Goal: Transaction & Acquisition: Obtain resource

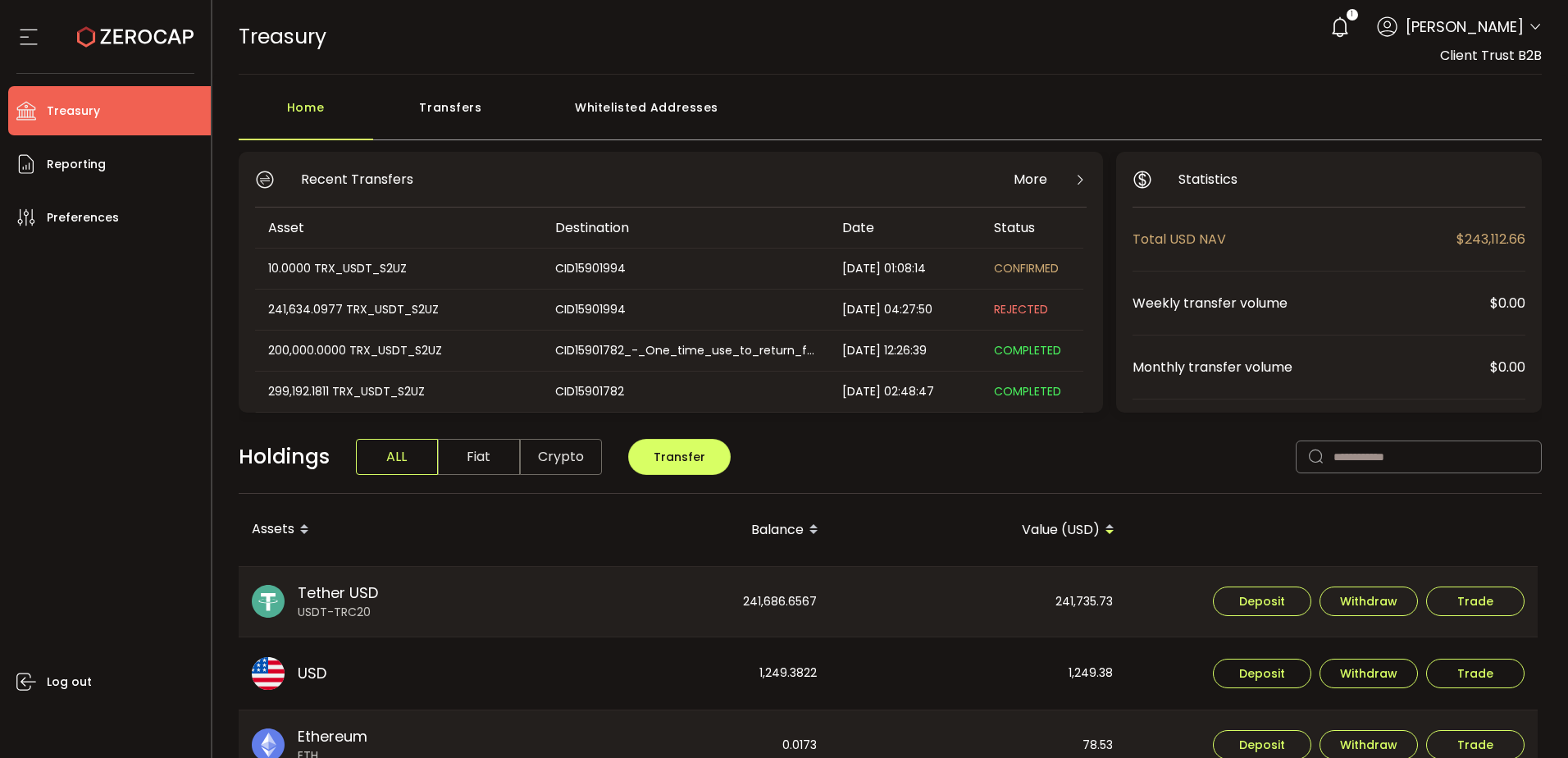
click at [150, 486] on div "Log out" at bounding box center [109, 493] width 202 height 503
click at [399, 271] on div "10.0000 TRX_USDT_S2UZ" at bounding box center [397, 268] width 285 height 19
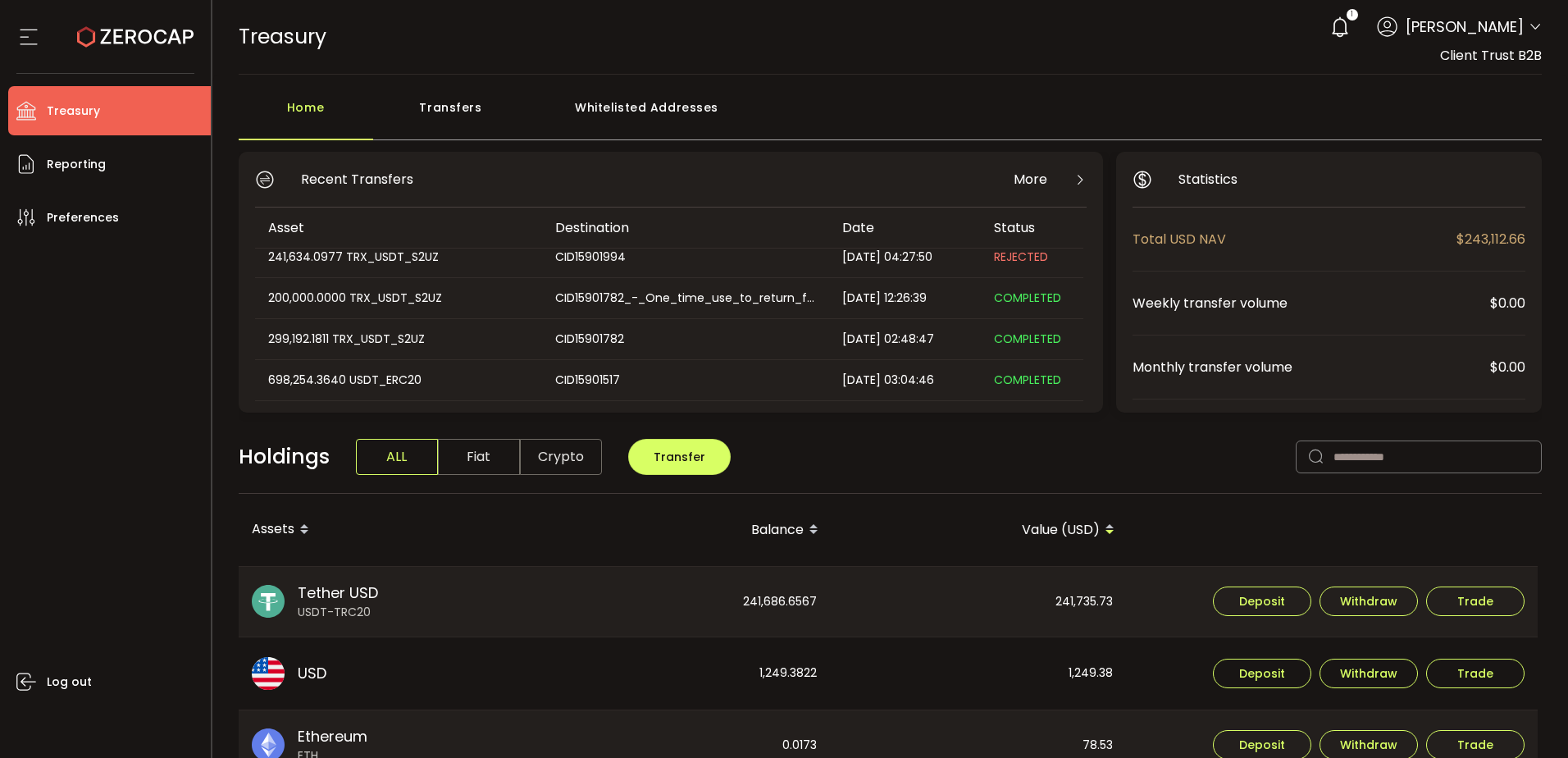
scroll to position [82, 0]
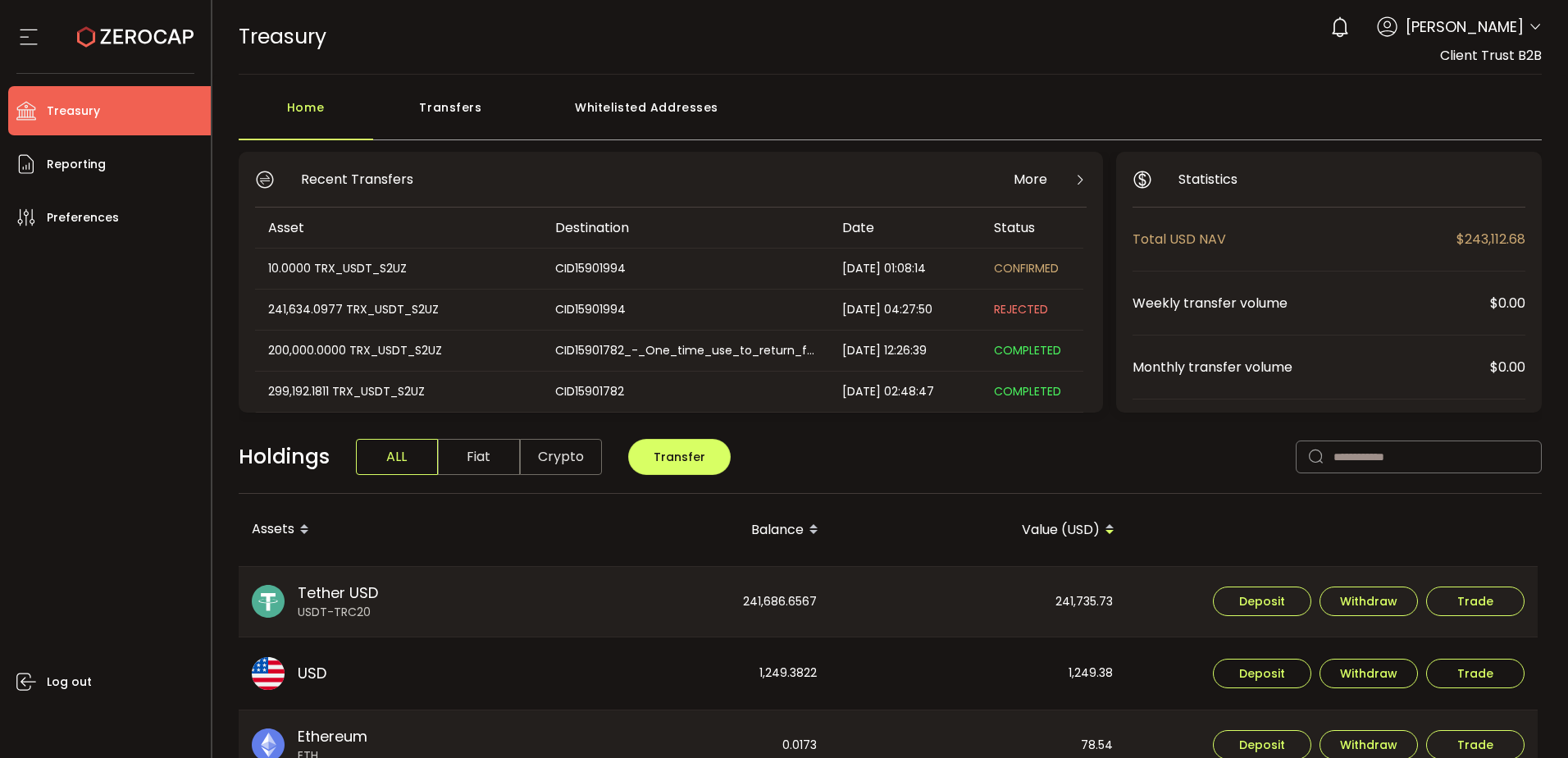
click at [1058, 438] on div "Holdings ALL Fiat Crypto Transfer" at bounding box center [891, 465] width 1304 height 56
drag, startPoint x: 990, startPoint y: 273, endPoint x: 1061, endPoint y: 274, distance: 71.0
click at [1061, 274] on div "COMPLETED" at bounding box center [1033, 268] width 103 height 19
click at [1053, 269] on span "COMPLETED" at bounding box center [1028, 267] width 67 height 17
click at [1058, 276] on div "COMPLETED" at bounding box center [1033, 268] width 103 height 19
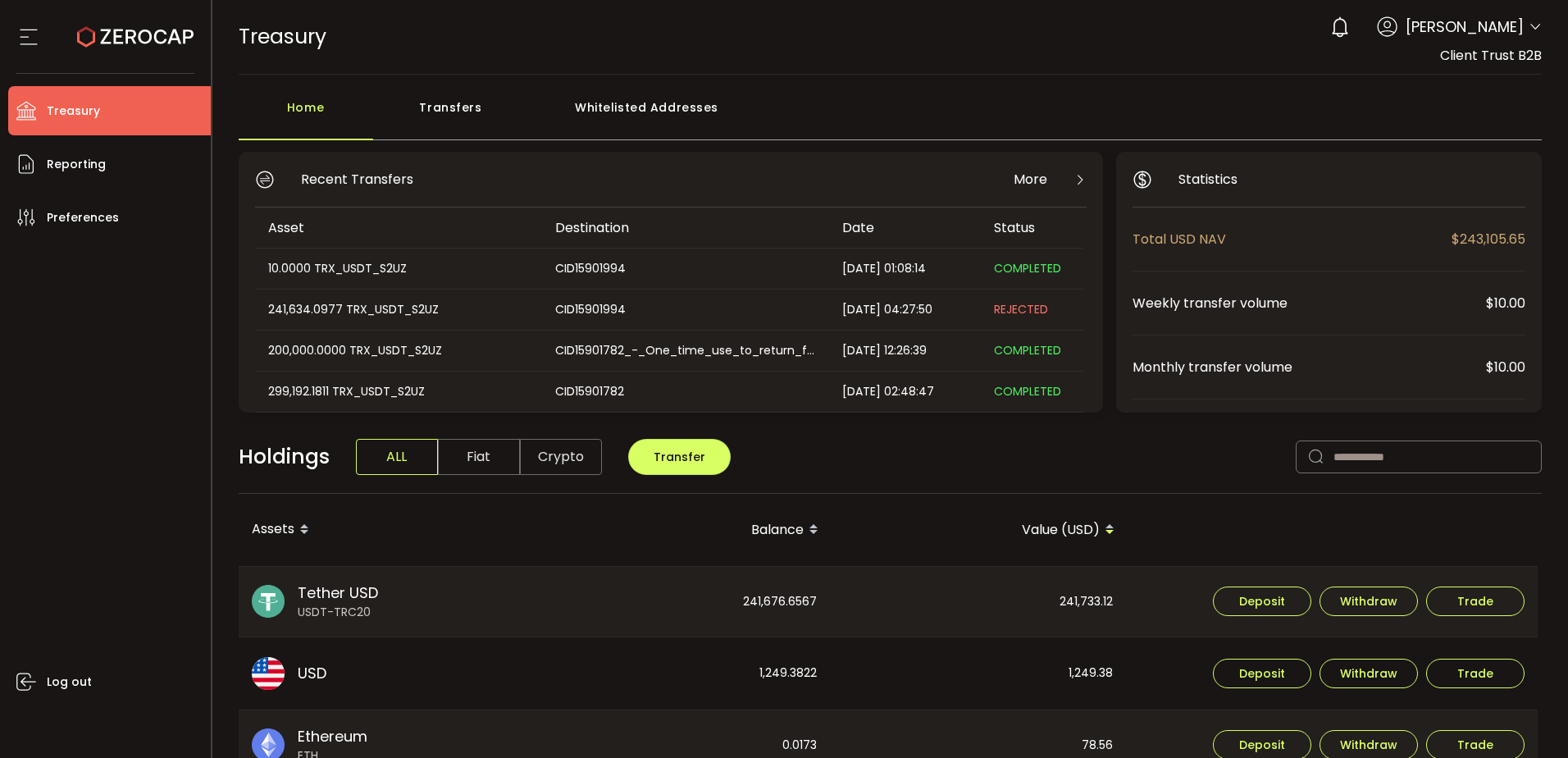
click at [1040, 271] on span "COMPLETED" at bounding box center [1028, 267] width 67 height 17
click at [1022, 271] on span "COMPLETED" at bounding box center [1028, 267] width 67 height 17
click at [1109, 458] on div "Holdings ALL Fiat Crypto Transfer" at bounding box center [891, 465] width 1304 height 56
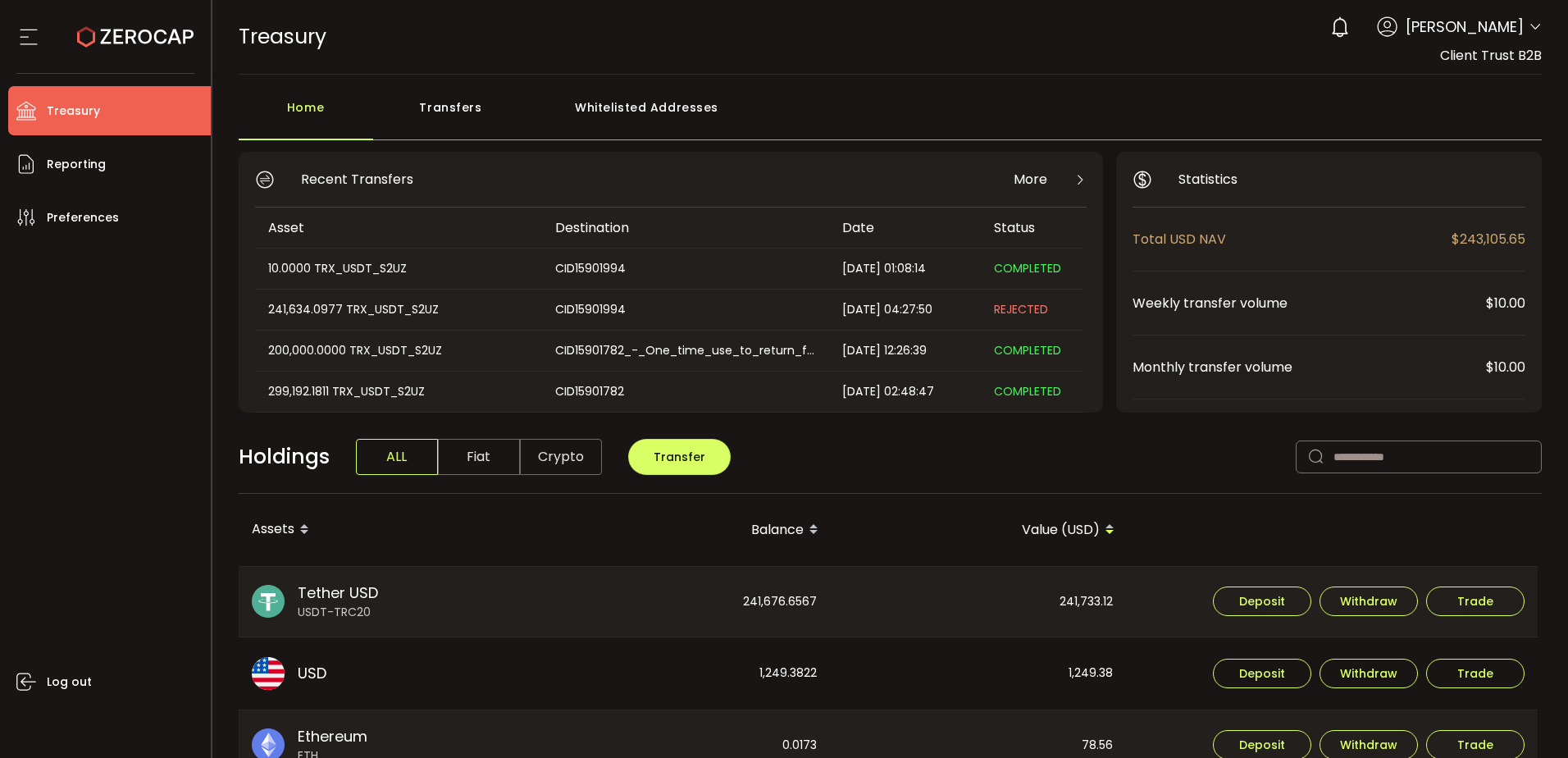
click at [327, 260] on div "10.0000 TRX_USDT_S2UZ" at bounding box center [397, 268] width 285 height 19
click at [123, 163] on li "Reporting" at bounding box center [109, 164] width 202 height 49
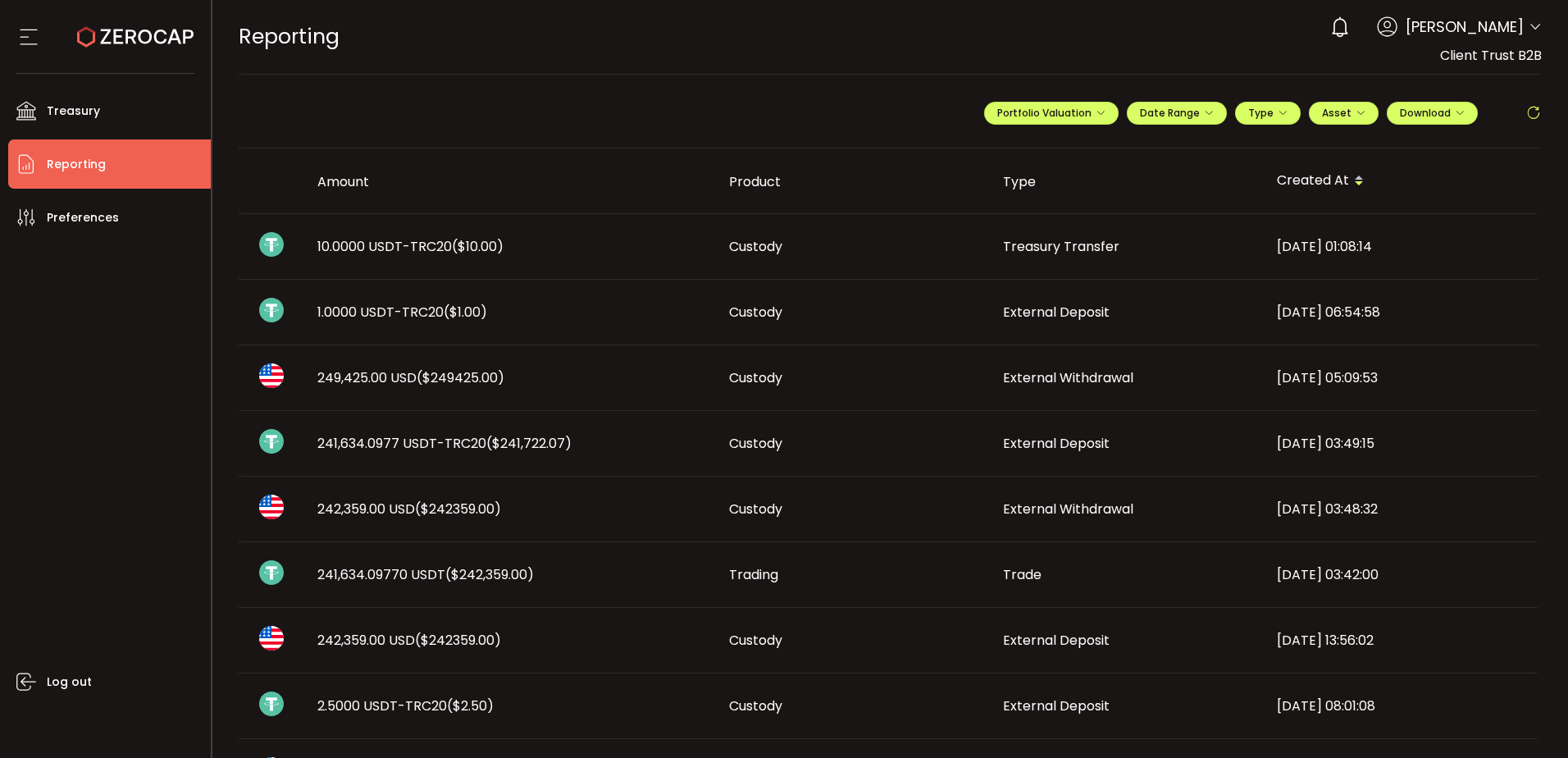
click at [763, 254] on span "Custody" at bounding box center [756, 246] width 53 height 19
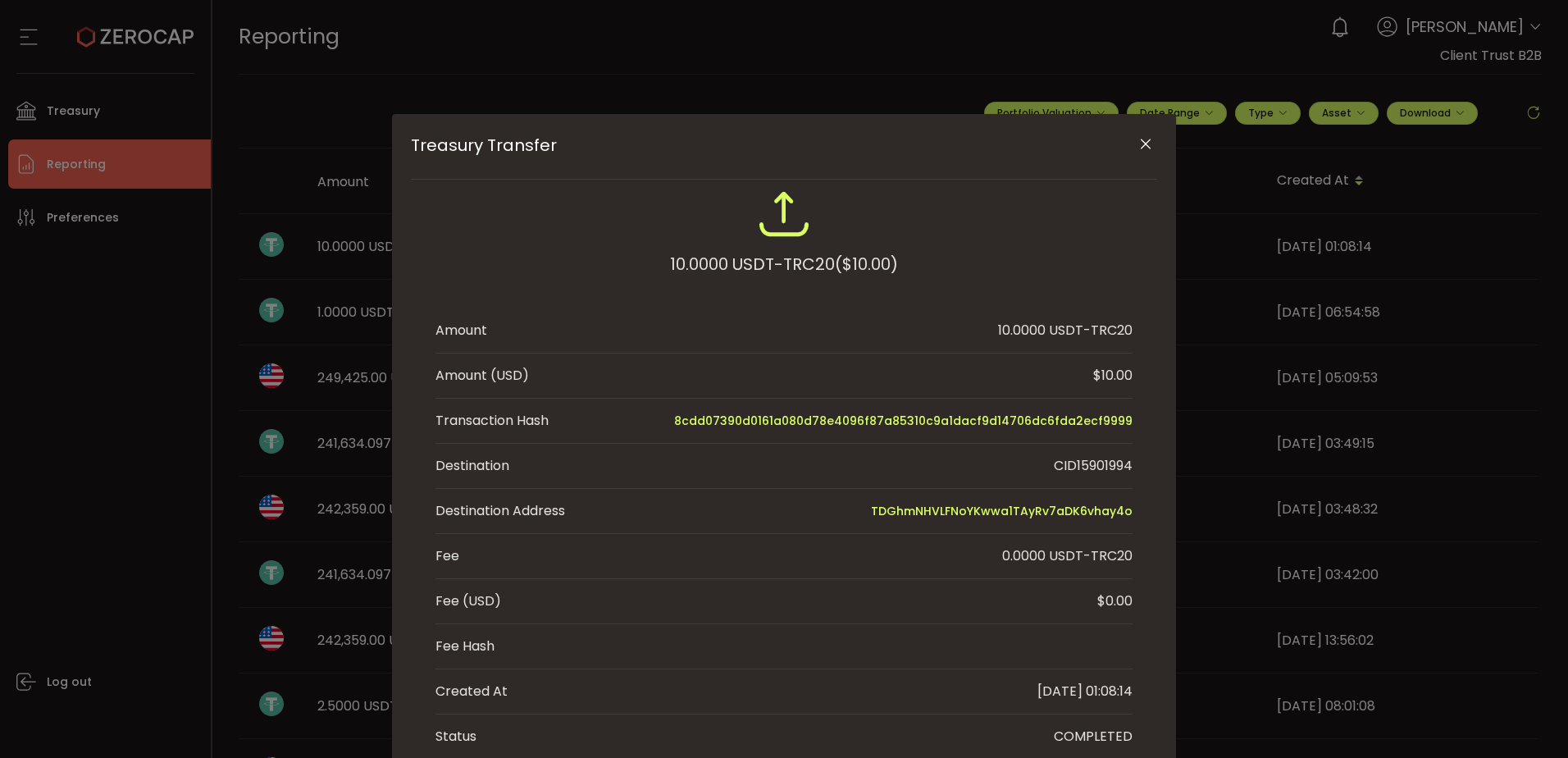
drag, startPoint x: 1144, startPoint y: 420, endPoint x: 685, endPoint y: 412, distance: 459.1
click at [685, 412] on div "10.0000 USDT-TRC20 ($10.00) Amount 10.0000 USDT-TRC20 Amount (USD) $10.00 Trans…" at bounding box center [784, 473] width 746 height 570
copy span "8cdd07390d0161a080d78e4096f87a85310c9a1dacf9d14706dc6fda2ecf9999"
click at [110, 450] on div "Treasury Transfer 10.0000 USDT-TRC20 ($10.00) Amount 10.0000 USDT-TRC20 Amount …" at bounding box center [784, 379] width 1568 height 758
click at [1141, 141] on icon "Close" at bounding box center [1145, 144] width 17 height 17
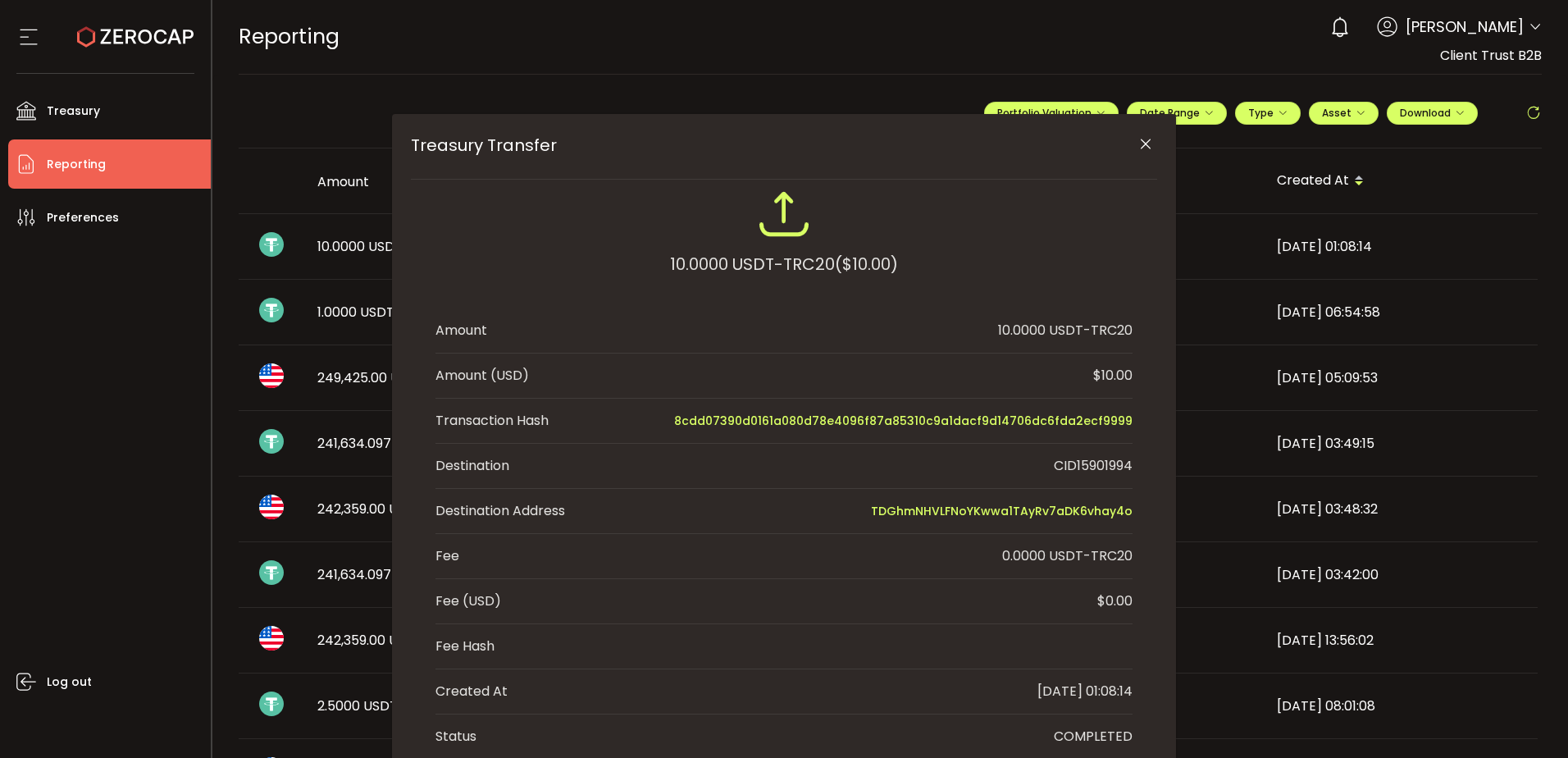
click at [977, 63] on div "REPORTING Buy Power $0.00 USD Reporting Reporting Verify Your Identity 0 Dhivya…" at bounding box center [891, 37] width 1304 height 74
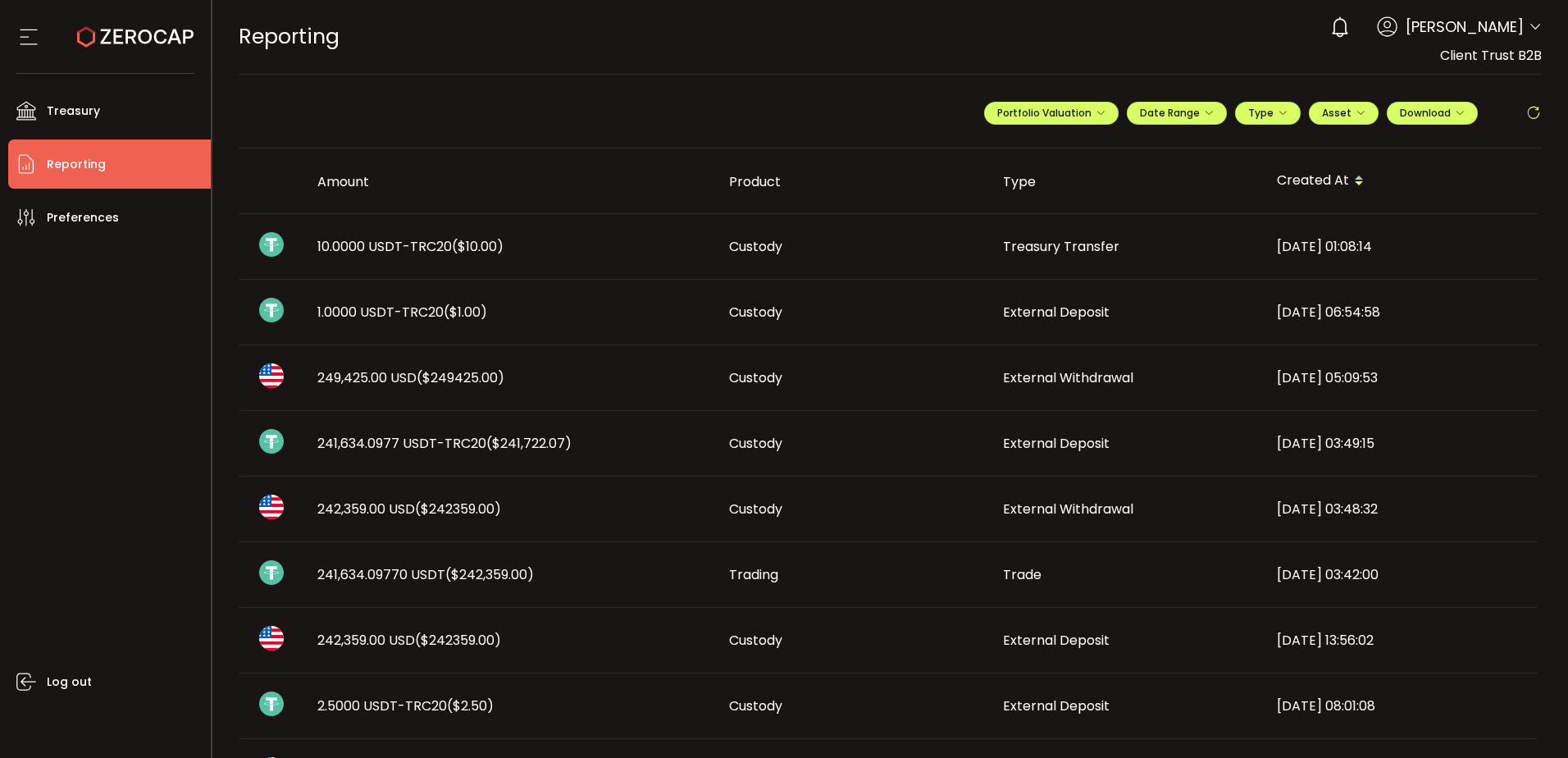
click at [953, 53] on div "REPORTING Buy Power $0.00 USD Reporting Reporting Verify Your Identity 0 Dhivya…" at bounding box center [891, 37] width 1304 height 74
click at [1102, 115] on button "Portfolio Valuation" at bounding box center [1052, 113] width 134 height 23
click at [955, 145] on input "**********" at bounding box center [985, 153] width 65 height 21
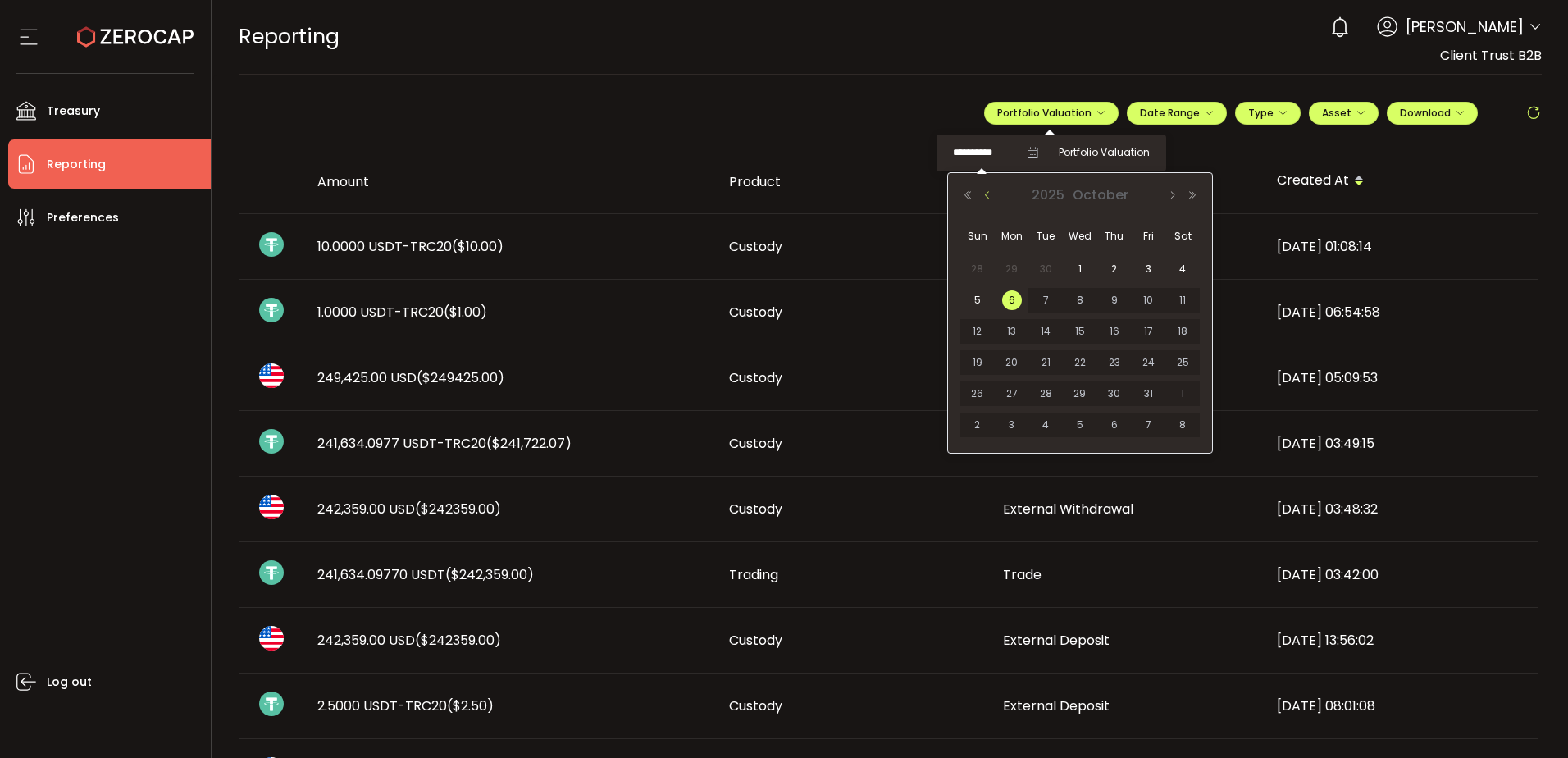
click at [984, 190] on button "Previous Month" at bounding box center [987, 195] width 20 height 12
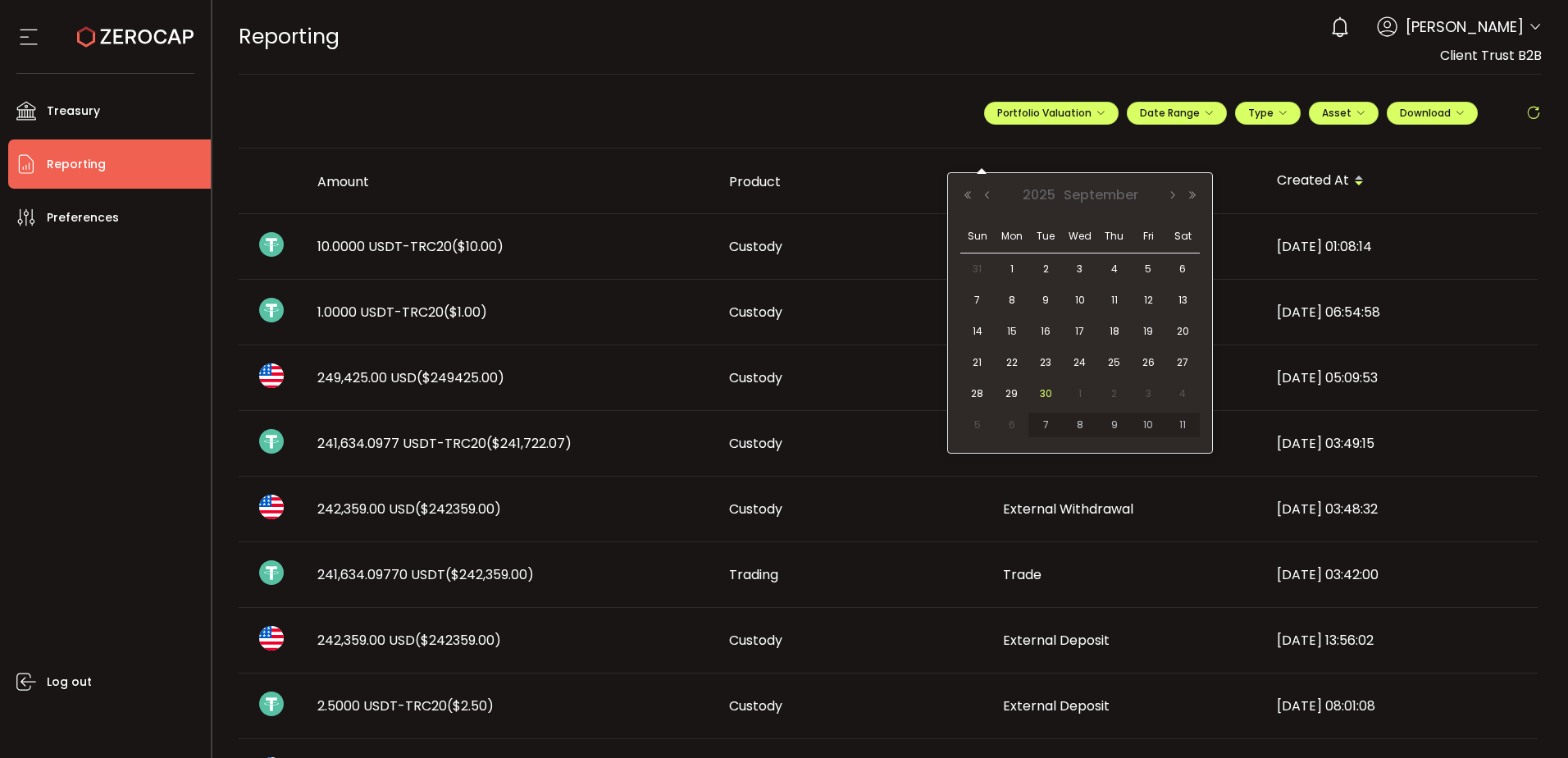
click at [1043, 395] on span "30" at bounding box center [1046, 394] width 20 height 20
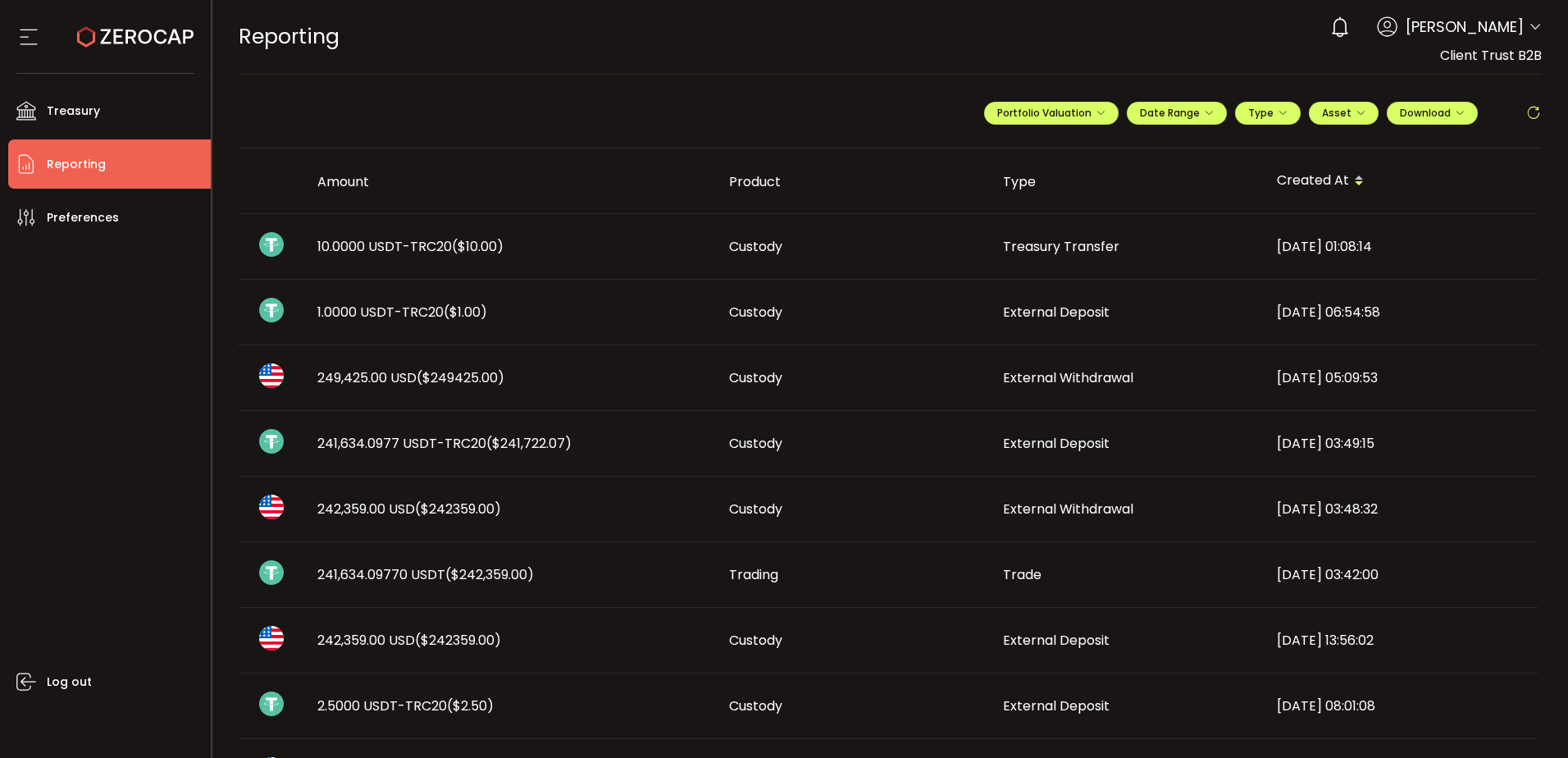
click at [1539, 22] on header "PDF is being processed and will download to your computer REPORTING Buy Power $…" at bounding box center [891, 38] width 1357 height 75
click at [1533, 27] on icon at bounding box center [1535, 27] width 13 height 13
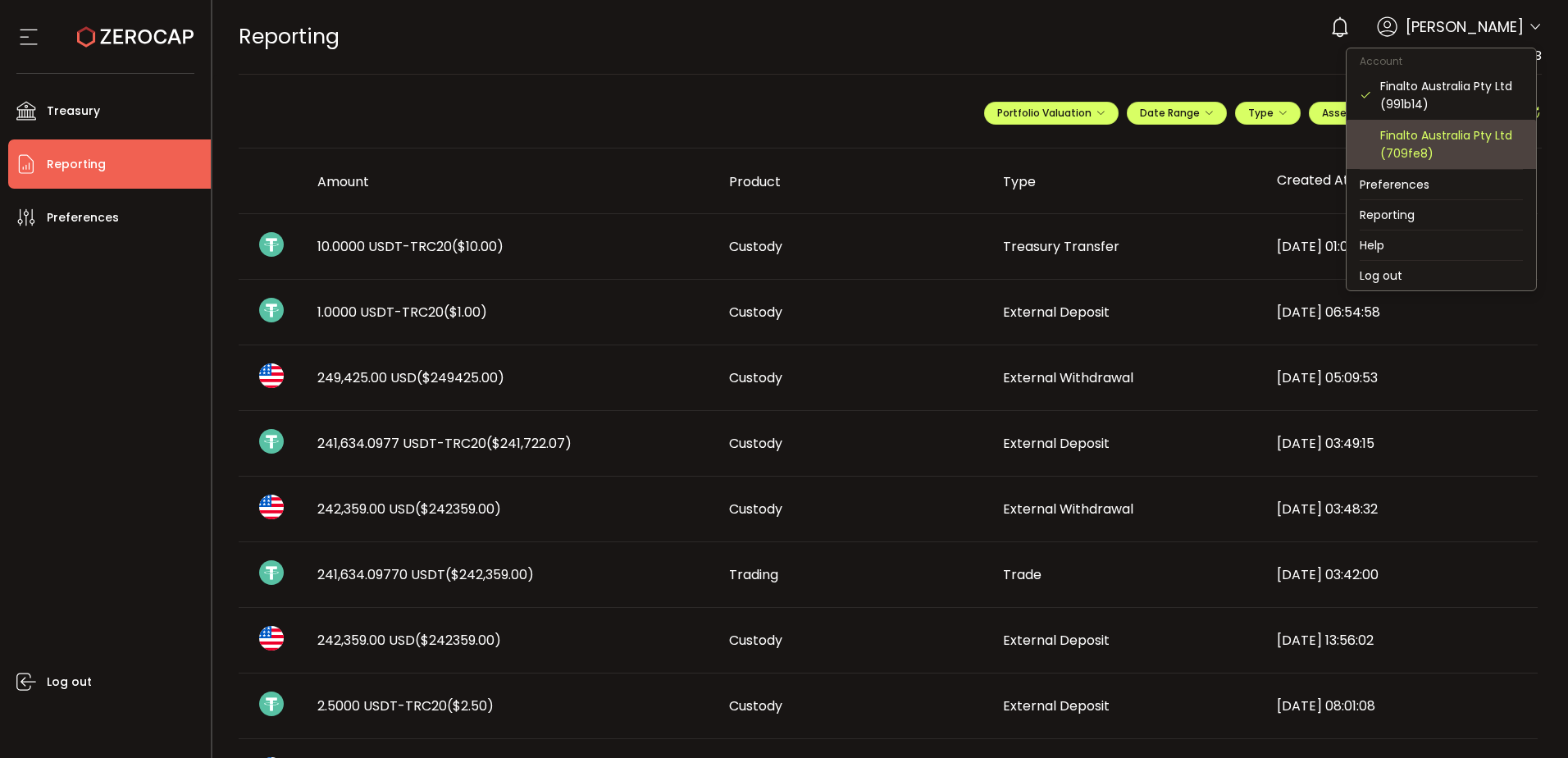
click at [1433, 155] on div "Finalto Australia Pty Ltd (709fe8)" at bounding box center [1451, 144] width 143 height 37
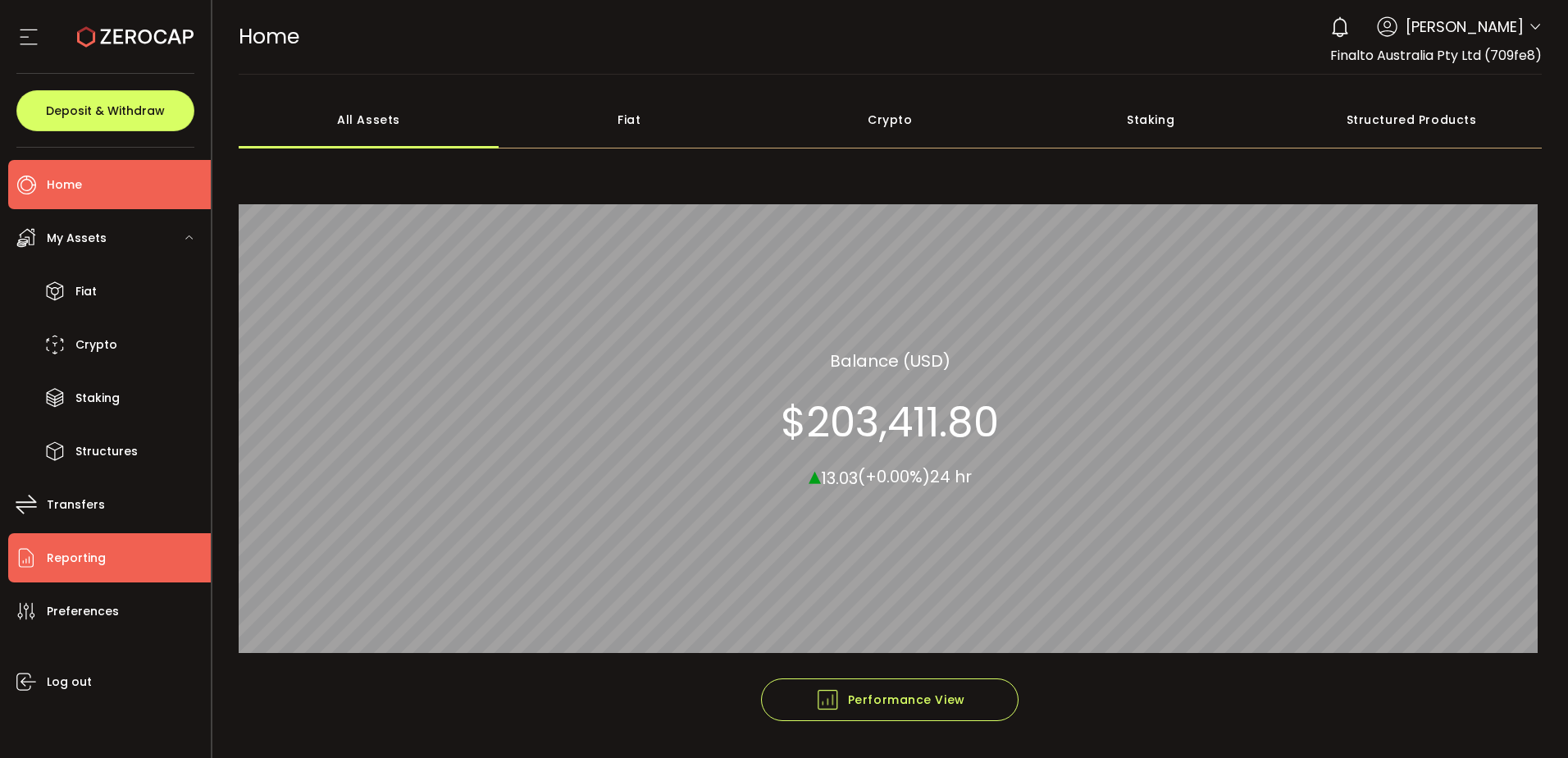
click at [105, 550] on li "Reporting" at bounding box center [109, 558] width 202 height 49
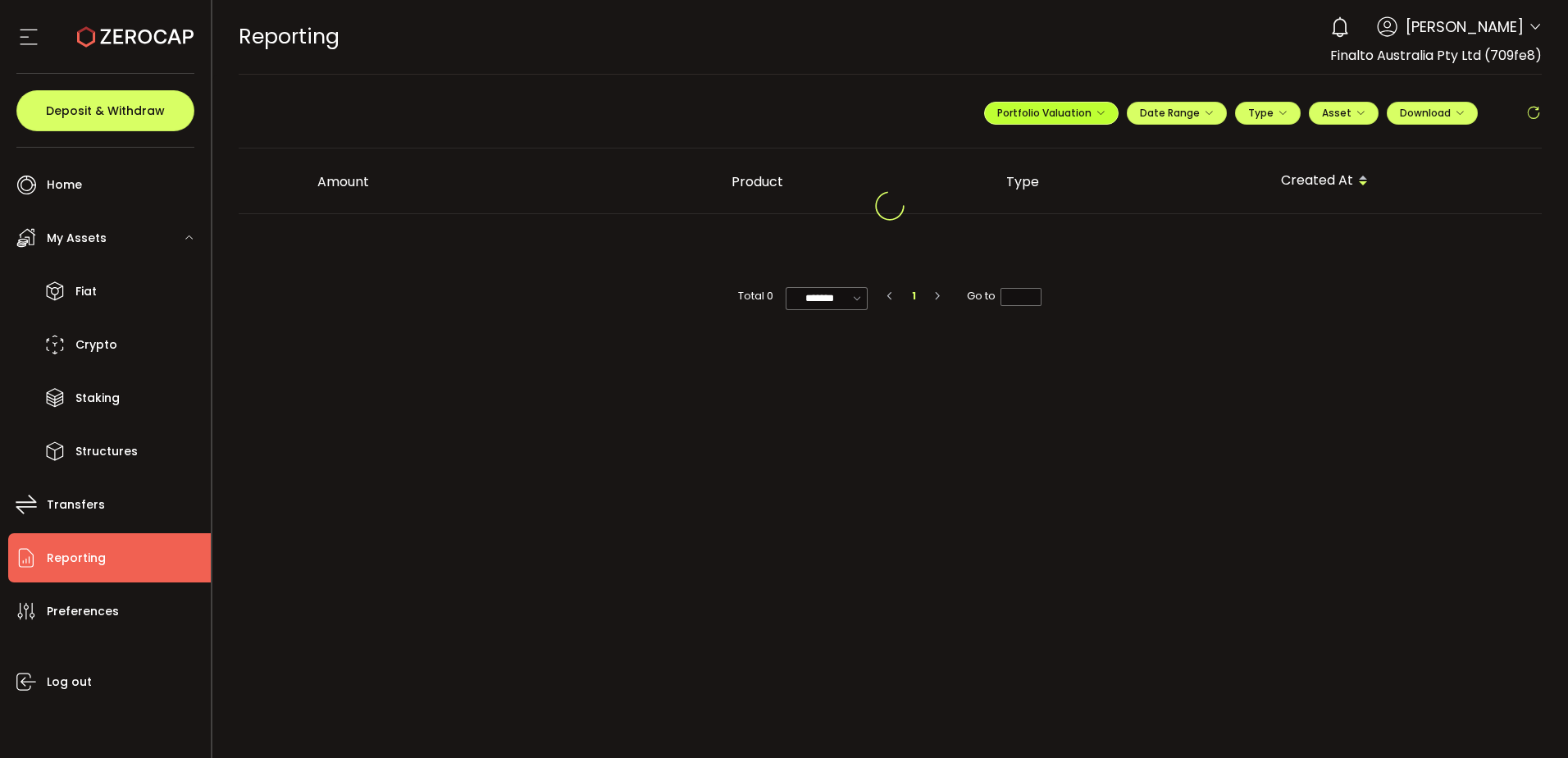
click at [1086, 109] on span "Portfolio Valuation" at bounding box center [1052, 113] width 109 height 14
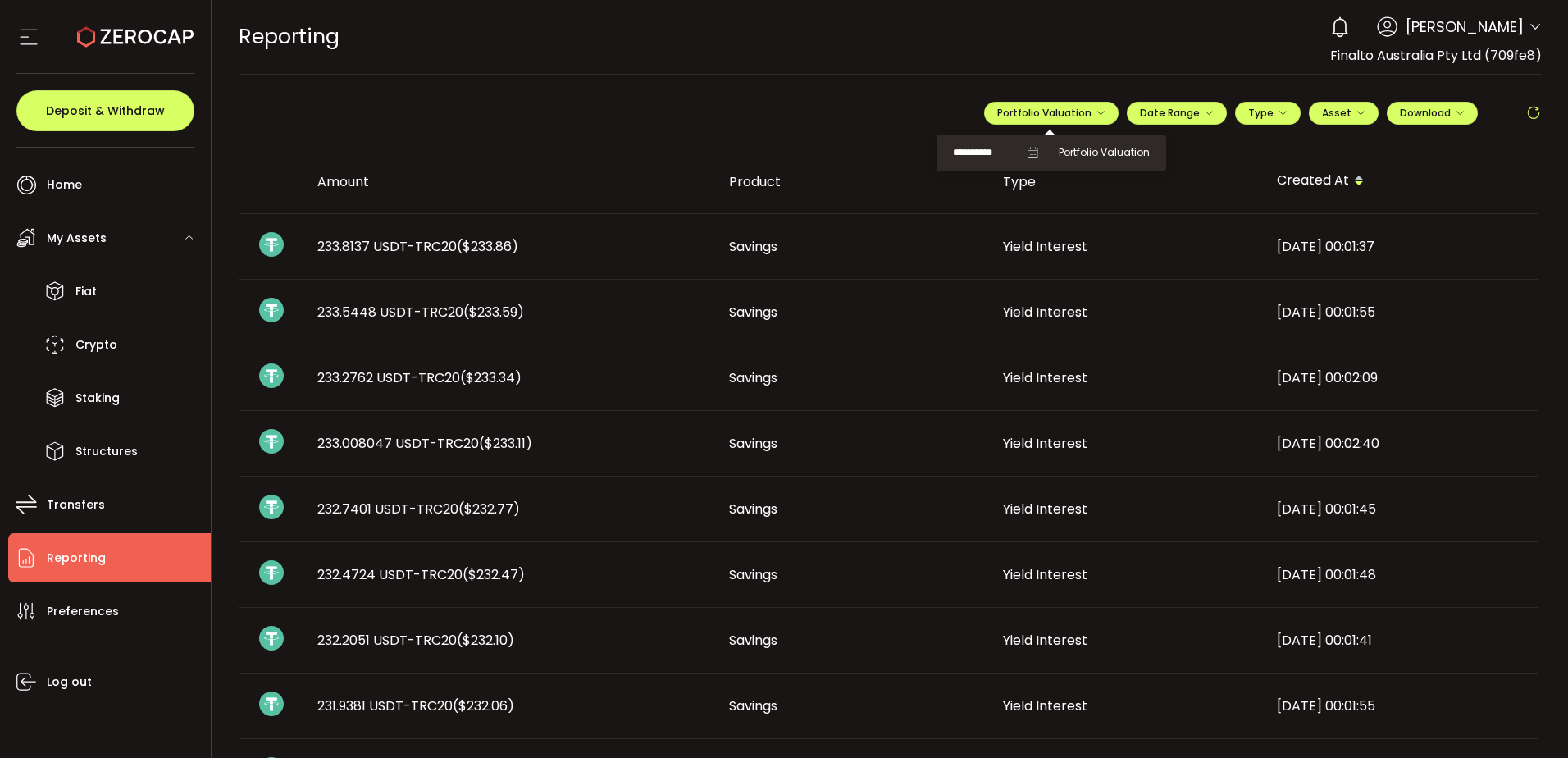
click at [1006, 144] on input "**********" at bounding box center [985, 153] width 65 height 21
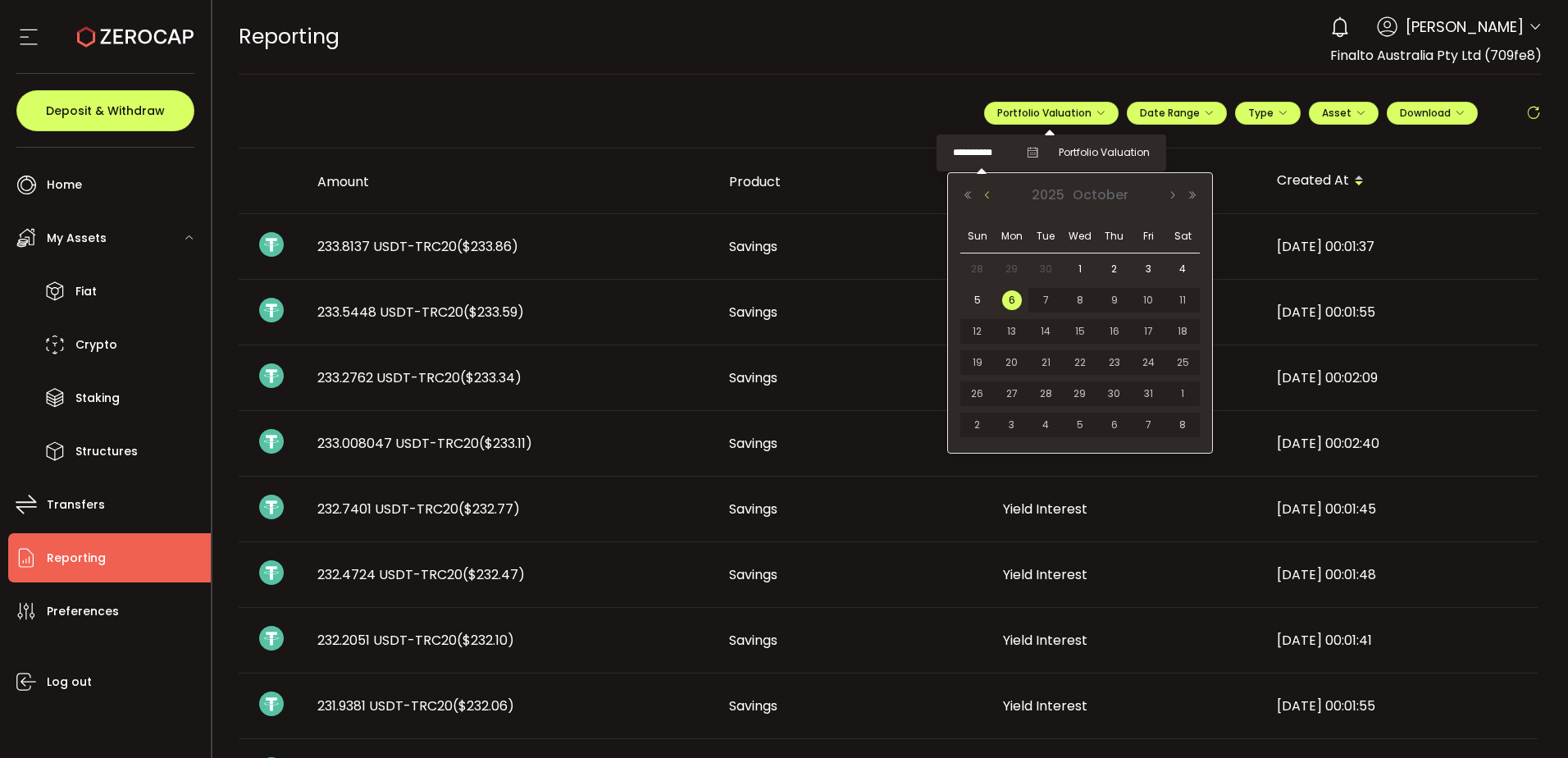
click at [988, 198] on button "Previous Month" at bounding box center [987, 195] width 20 height 12
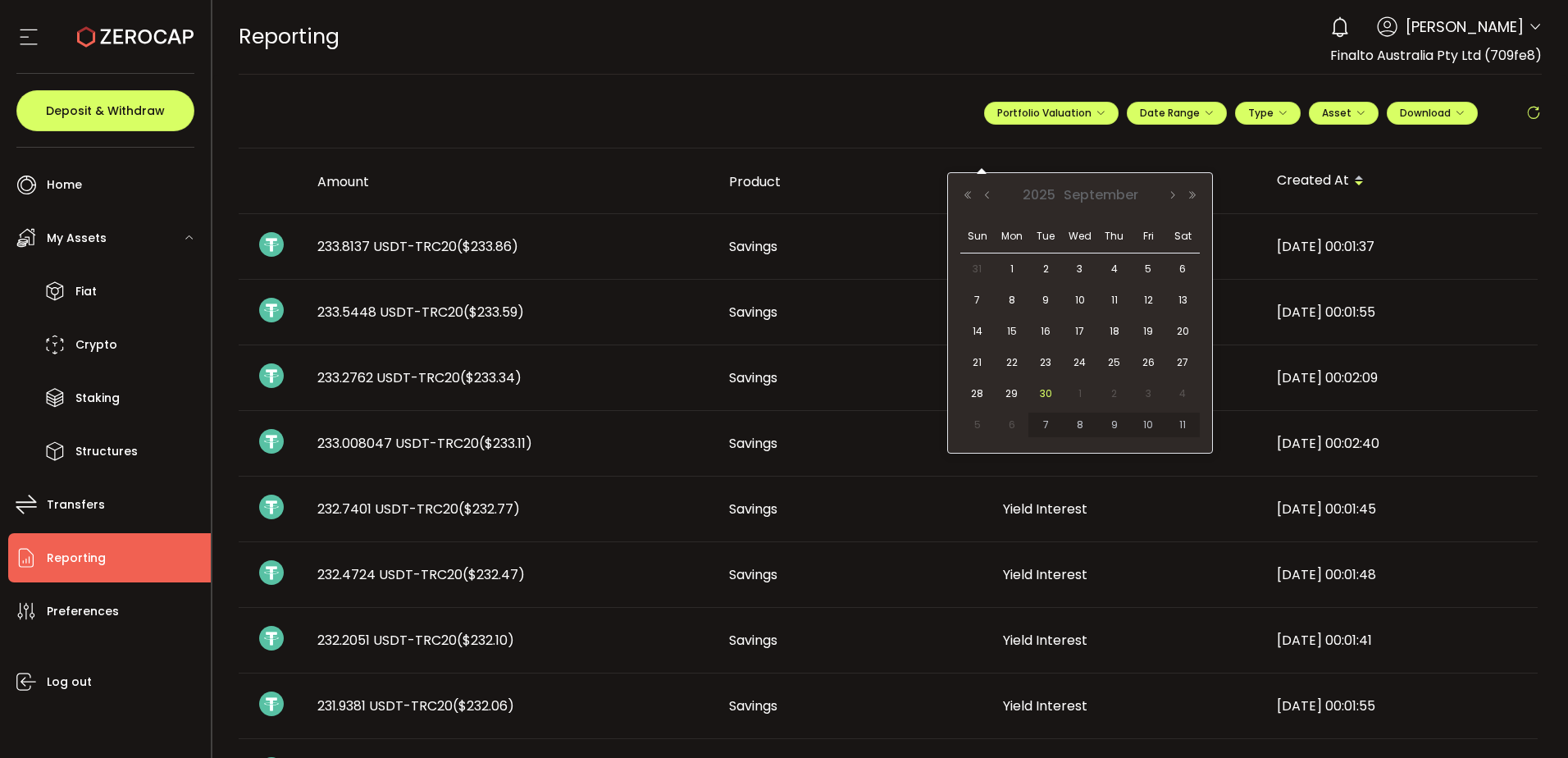
click at [1040, 390] on span "30" at bounding box center [1046, 394] width 20 height 20
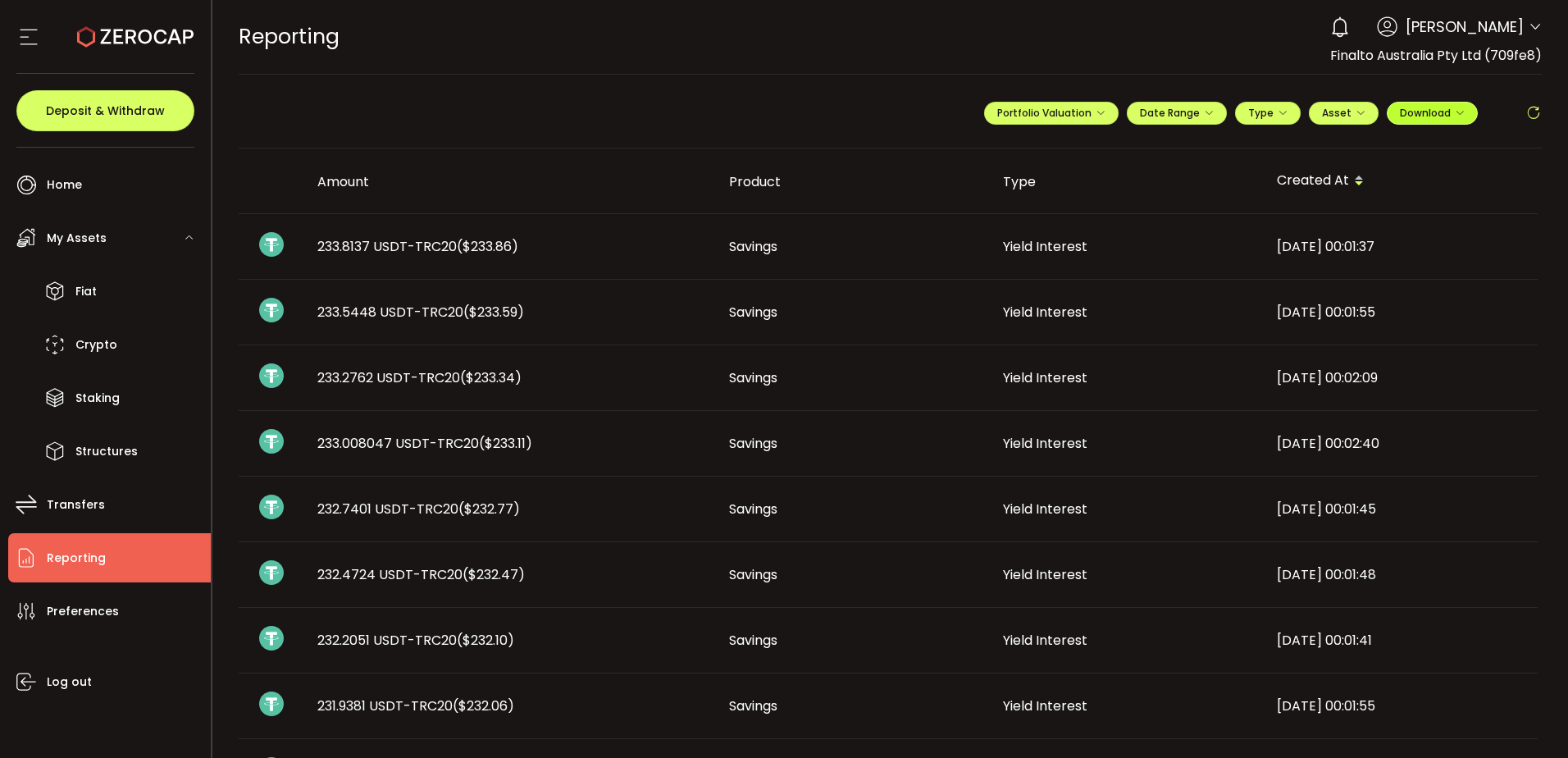
click at [1427, 109] on span "Download" at bounding box center [1433, 113] width 65 height 14
